Goal: Information Seeking & Learning: Check status

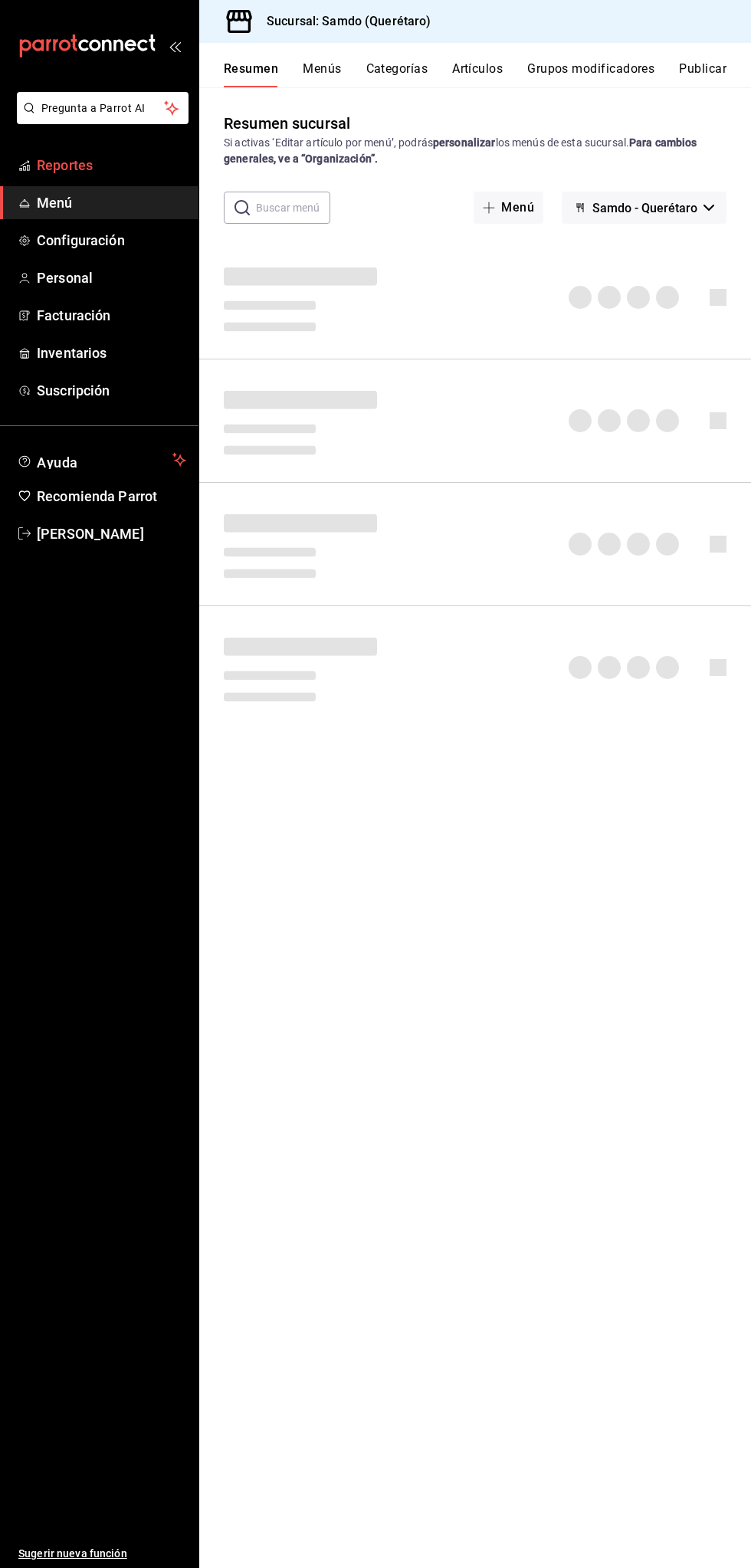
click at [84, 164] on span "Reportes" at bounding box center [111, 164] width 149 height 20
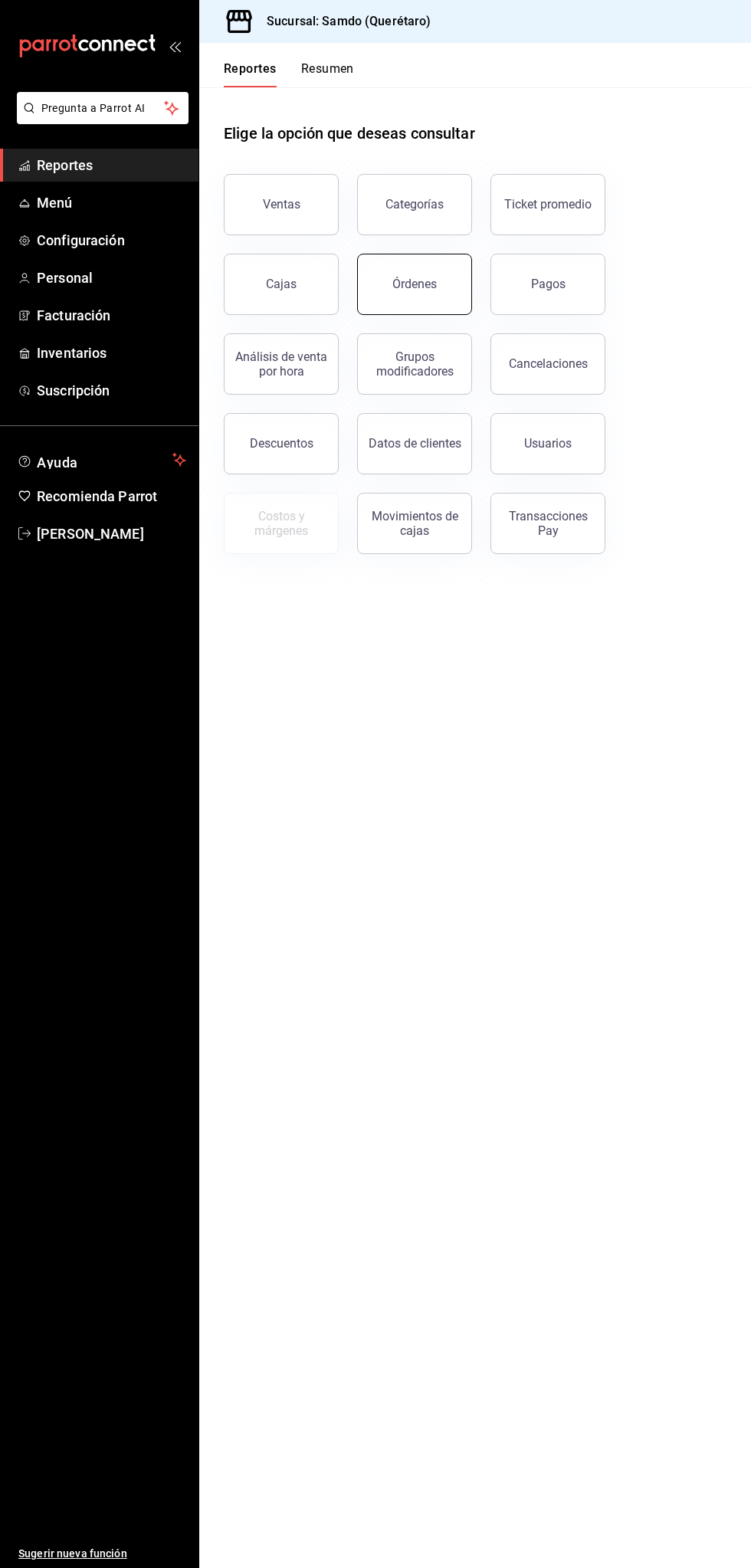
click at [409, 294] on button "Órdenes" at bounding box center [415, 283] width 115 height 61
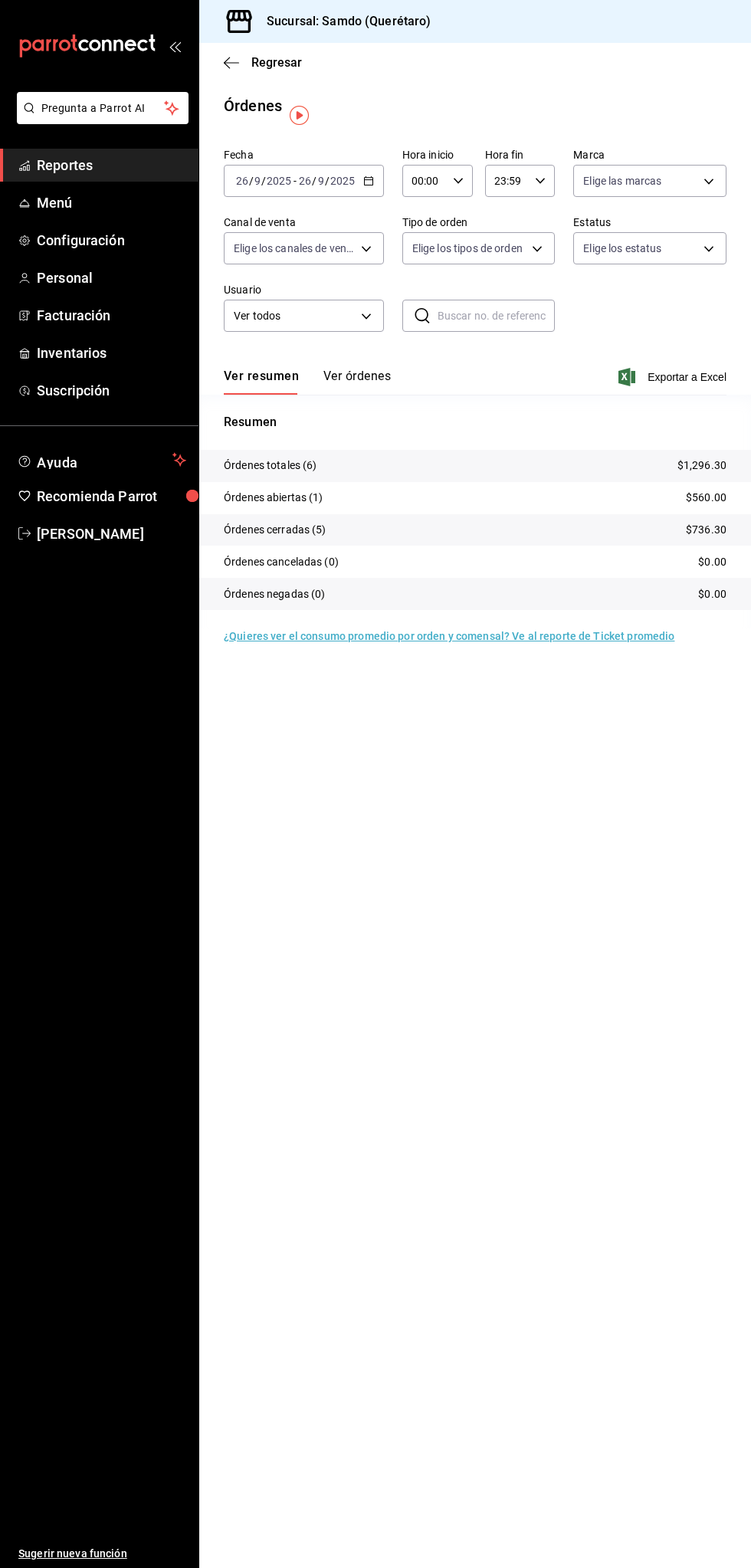
click at [133, 155] on span "Reportes" at bounding box center [111, 164] width 149 height 20
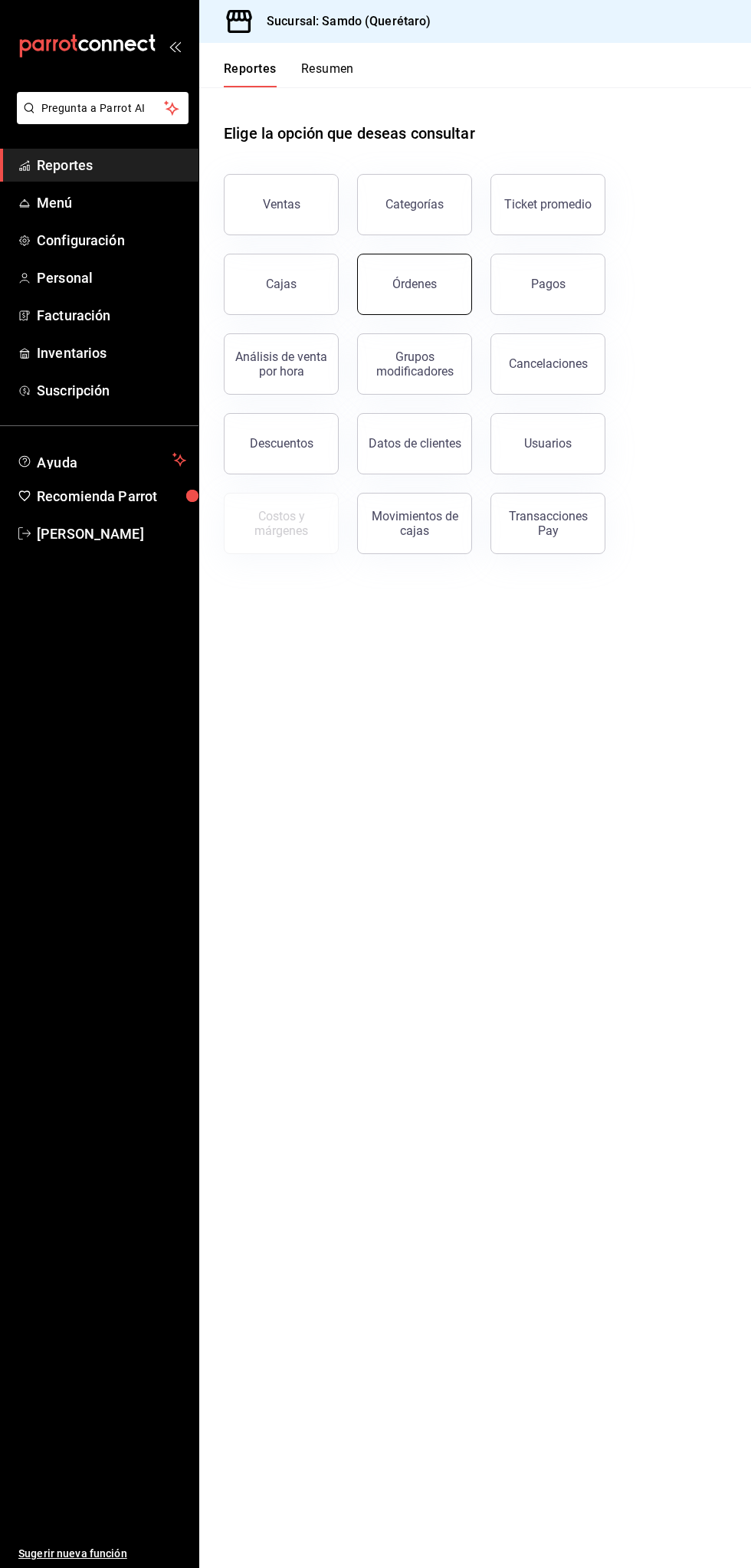
click at [423, 288] on div "Órdenes" at bounding box center [415, 283] width 44 height 14
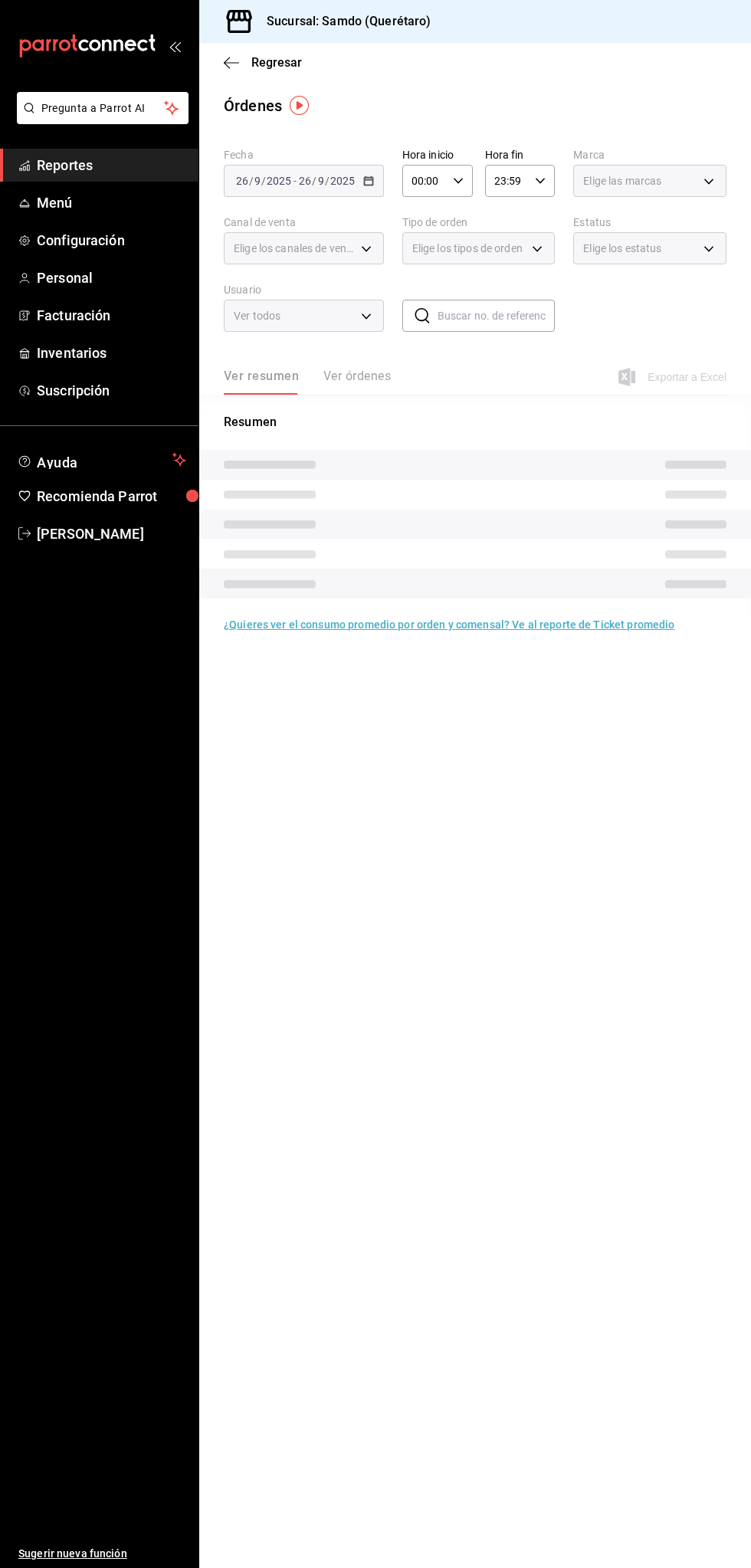
click at [126, 159] on span "Reportes" at bounding box center [111, 164] width 149 height 20
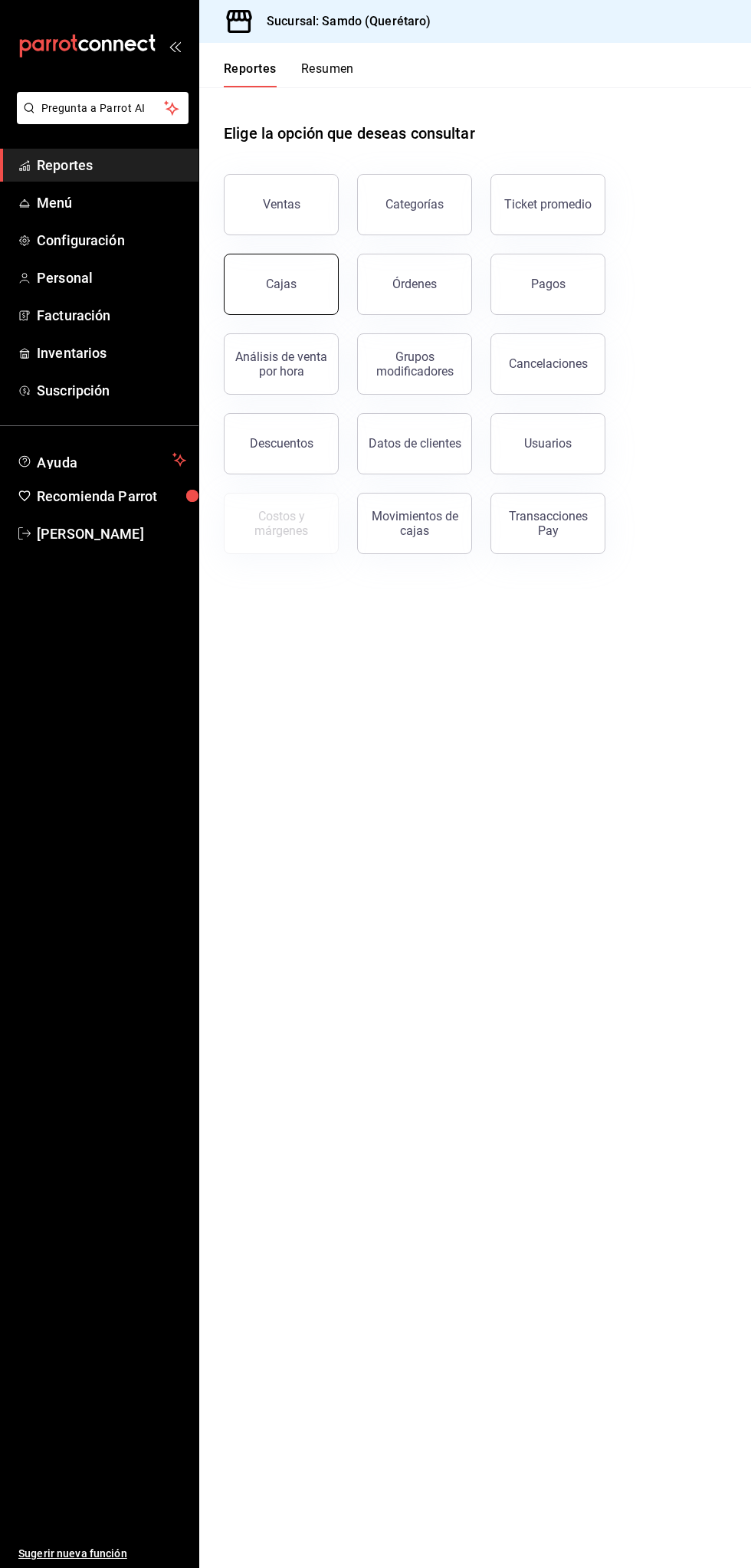
click at [297, 270] on link "Cajas" at bounding box center [282, 283] width 115 height 61
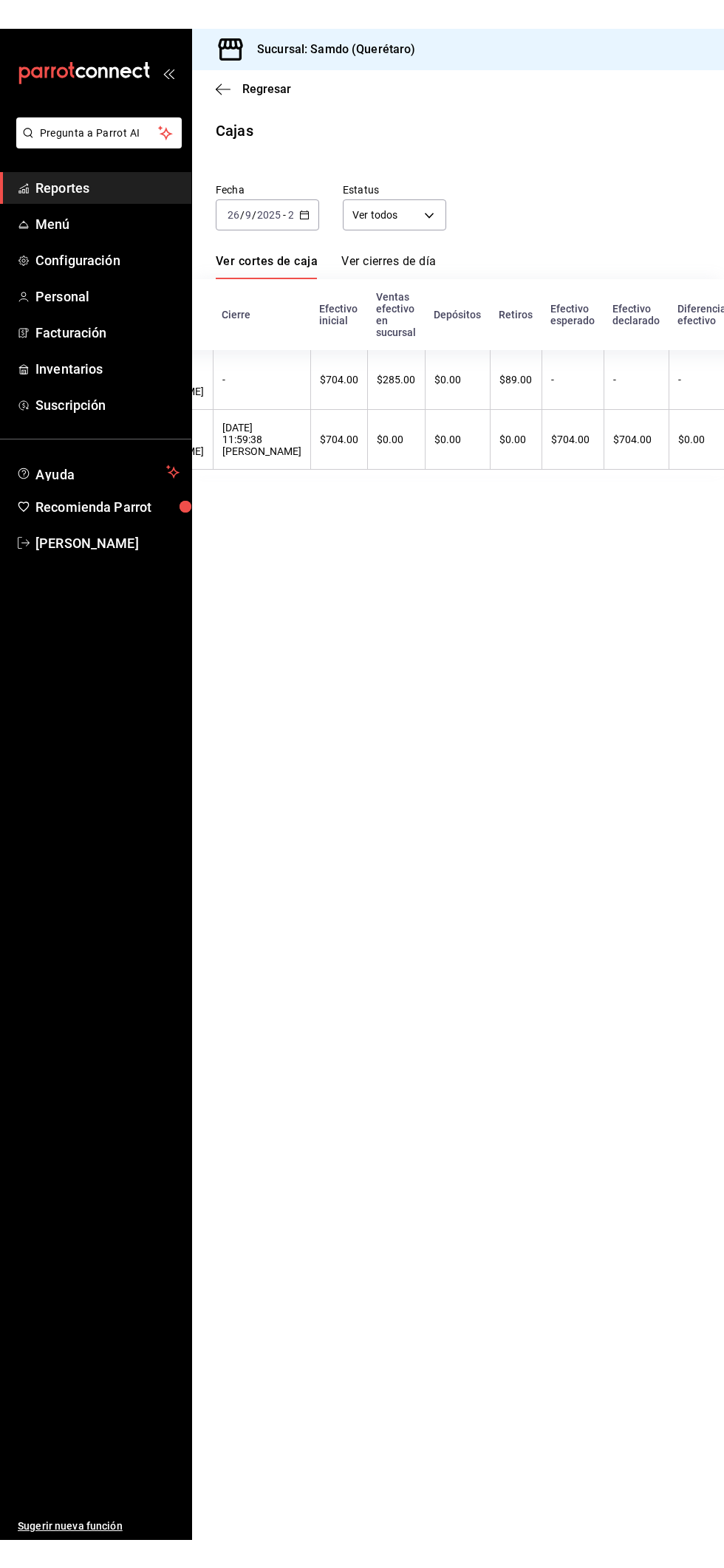
scroll to position [0, 225]
